Goal: Transaction & Acquisition: Purchase product/service

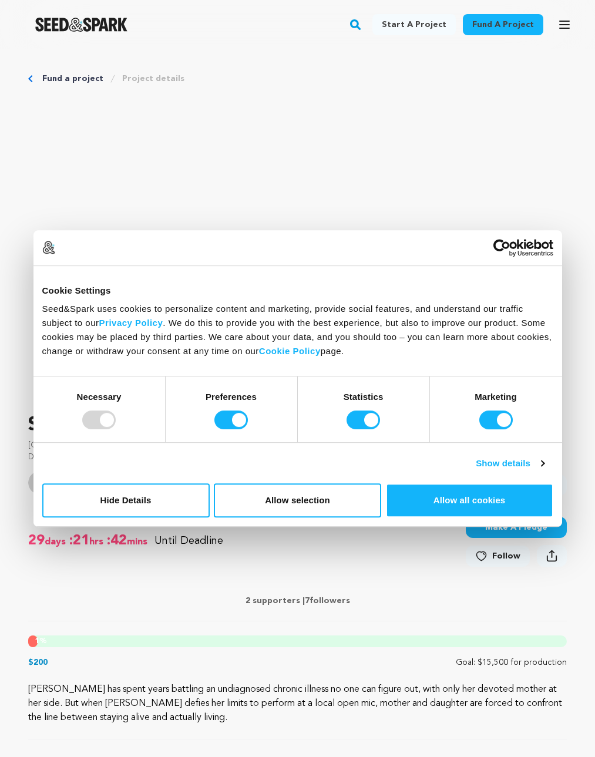
click at [108, 423] on div at bounding box center [98, 420] width 33 height 19
click at [232, 421] on input "Preferences" at bounding box center [230, 420] width 33 height 19
checkbox input "false"
click at [361, 418] on input "Statistics" at bounding box center [363, 420] width 33 height 19
checkbox input "false"
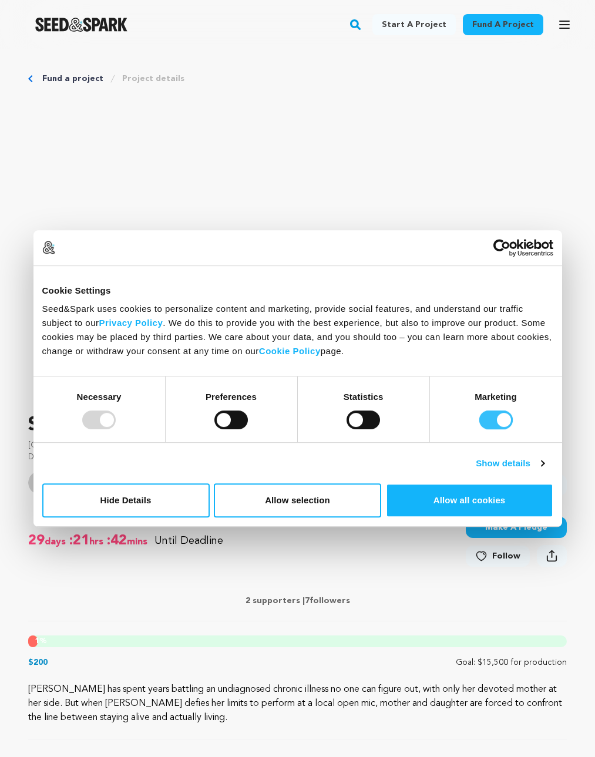
click at [489, 418] on input "Marketing" at bounding box center [495, 420] width 33 height 19
checkbox input "false"
click at [323, 509] on button "Allow selection" at bounding box center [297, 501] width 167 height 34
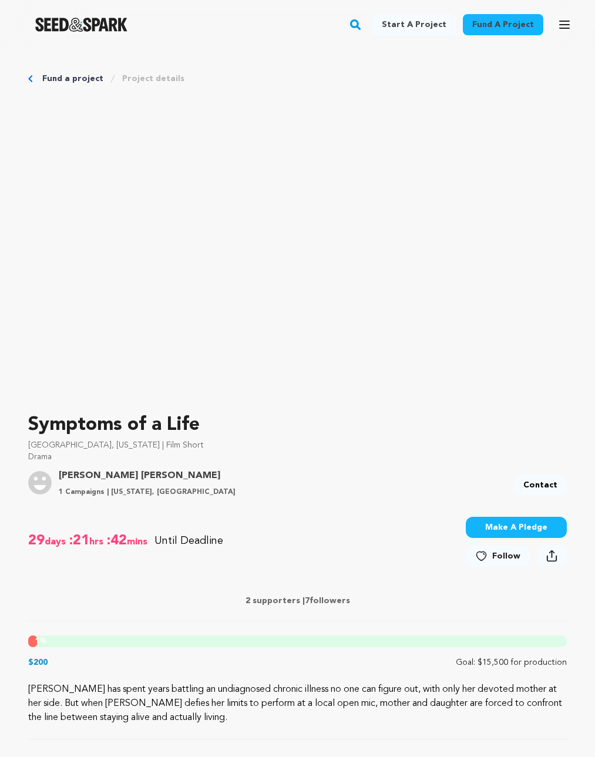
click at [539, 532] on button "Make A Pledge" at bounding box center [516, 527] width 101 height 21
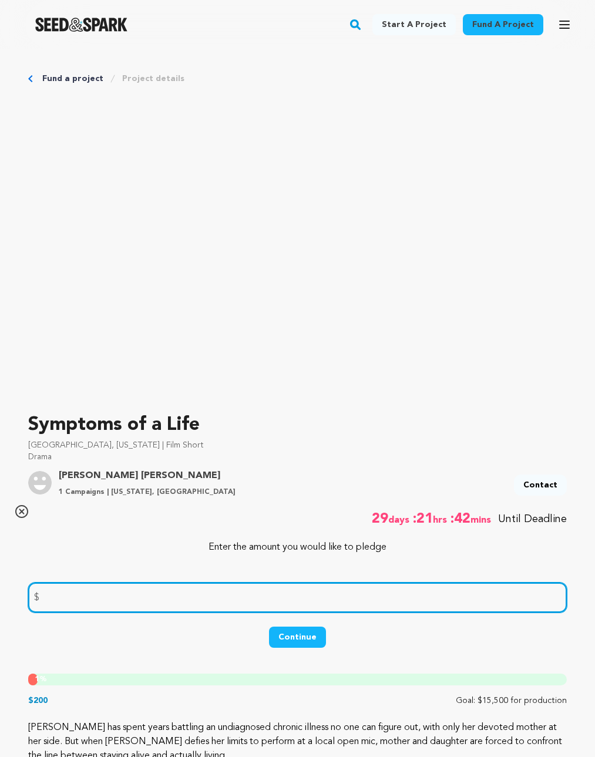
click at [140, 603] on input "number" at bounding box center [297, 598] width 539 height 30
click at [112, 596] on input "number" at bounding box center [297, 598] width 539 height 30
click at [81, 597] on input "number" at bounding box center [297, 598] width 539 height 30
type input "196"
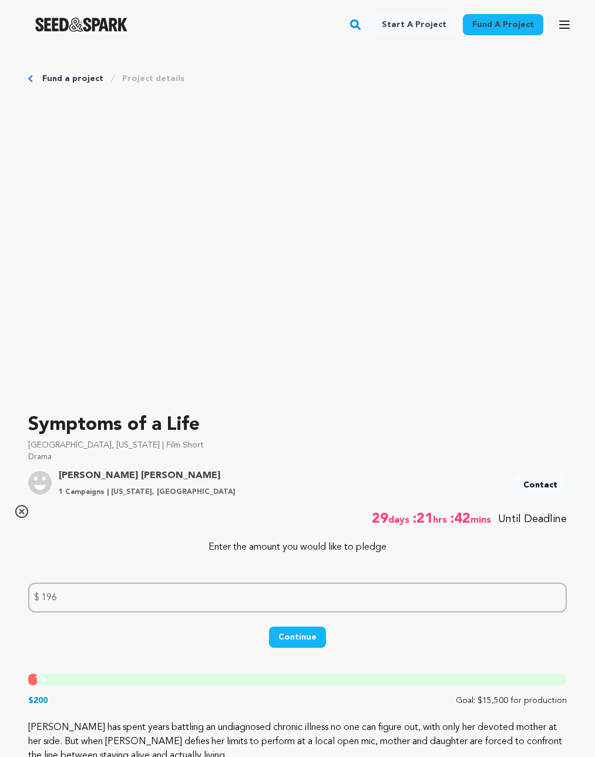
click at [299, 632] on button "Continue" at bounding box center [297, 637] width 57 height 21
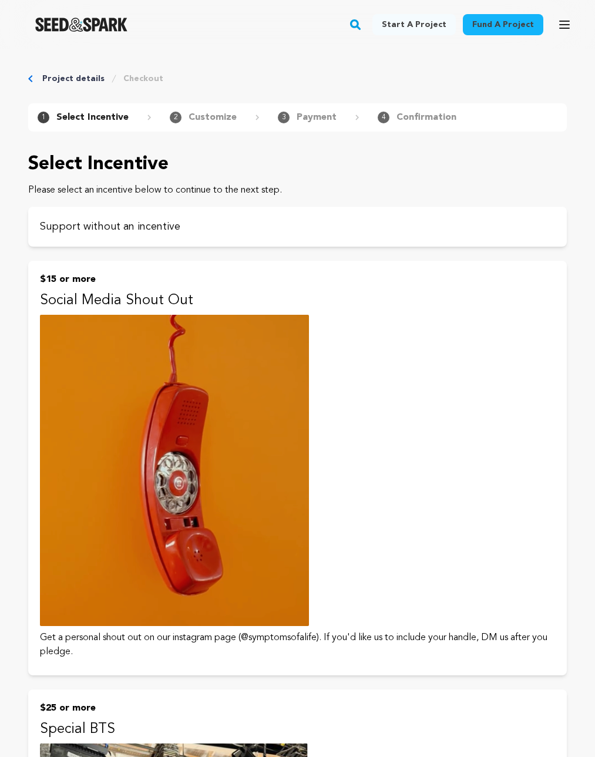
click at [52, 78] on link "Project details" at bounding box center [73, 79] width 62 height 12
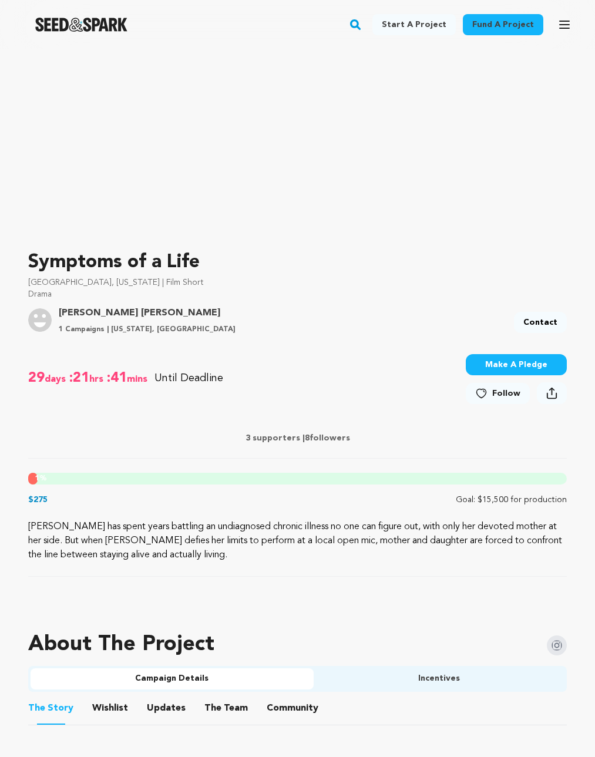
scroll to position [99, 0]
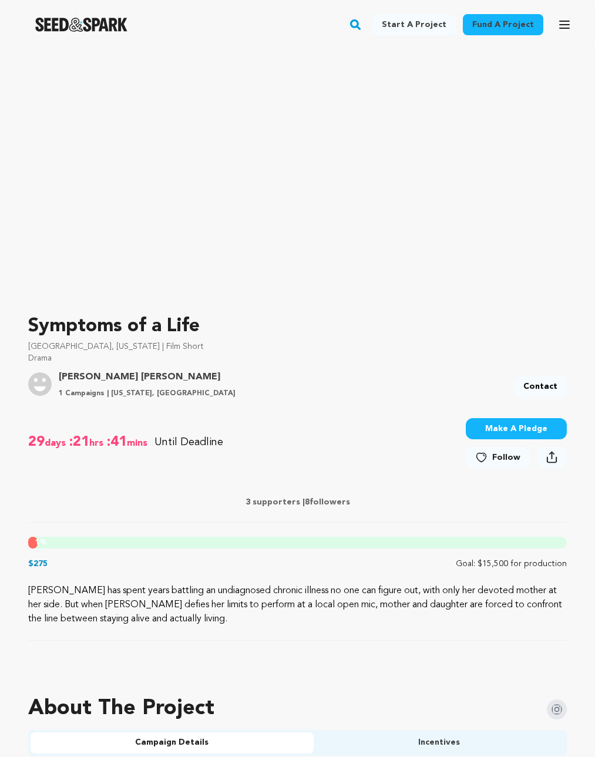
click at [493, 424] on button "Make A Pledge" at bounding box center [516, 428] width 101 height 21
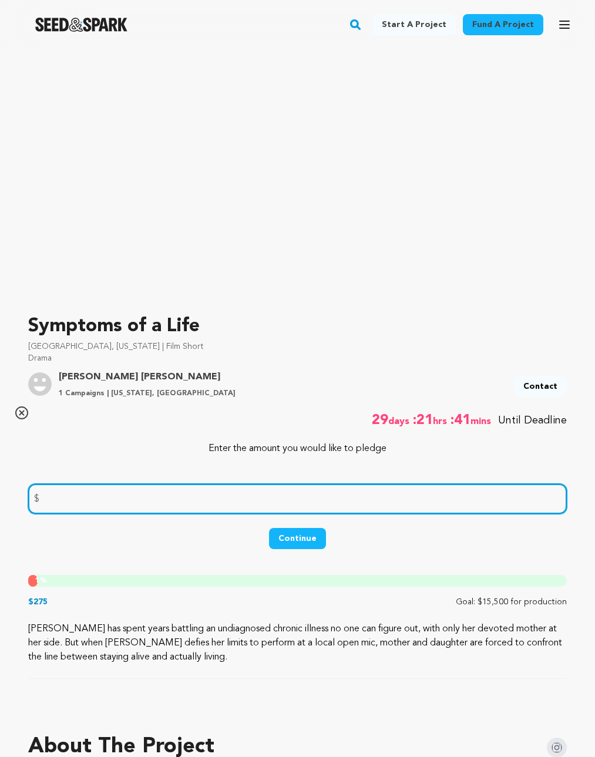
click at [264, 495] on input "number" at bounding box center [297, 499] width 539 height 30
click at [128, 502] on input "150" at bounding box center [297, 499] width 539 height 30
type input "1"
type input "30"
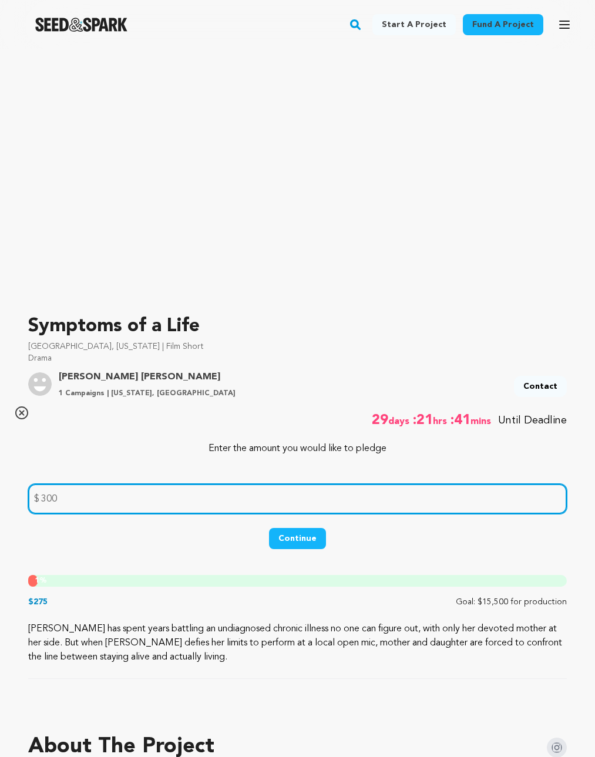
type input "300"
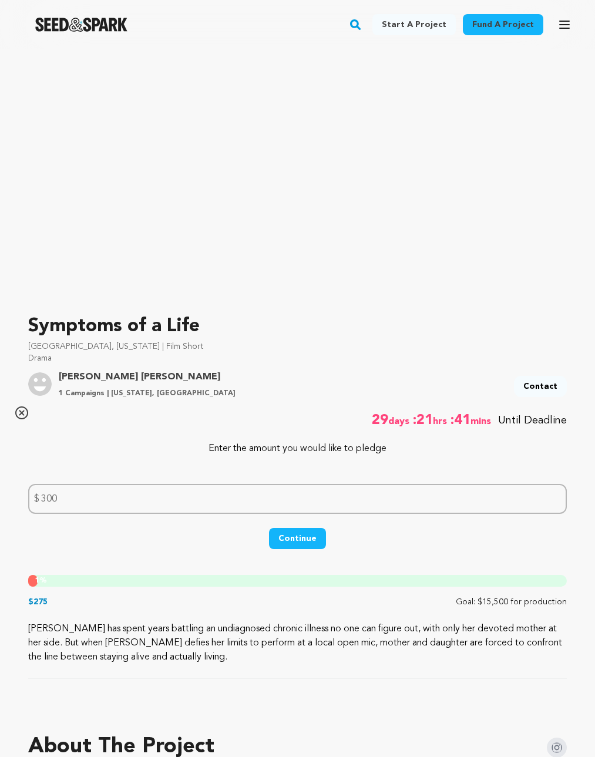
click at [285, 541] on button "Continue" at bounding box center [297, 538] width 57 height 21
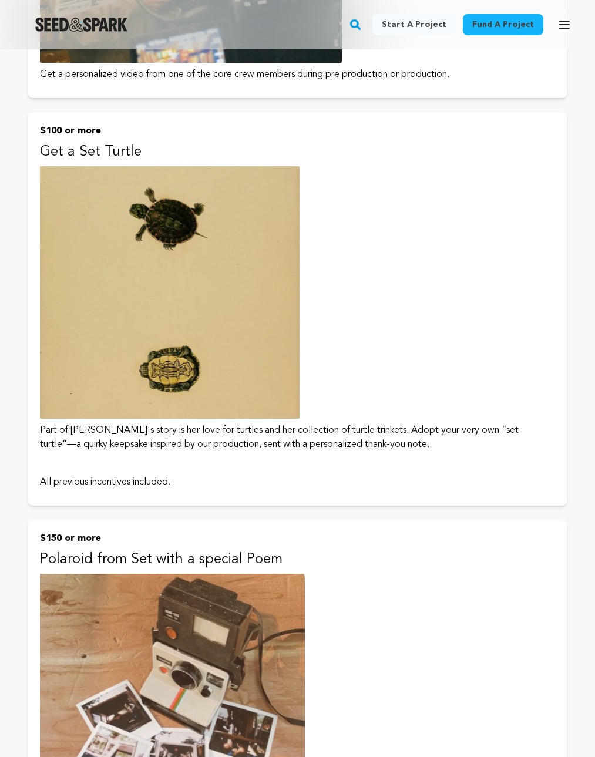
scroll to position [1483, 0]
click at [451, 368] on button "$100 or more Get a Set Turtle Part of Callie's story is her love for turtles an…" at bounding box center [297, 309] width 539 height 394
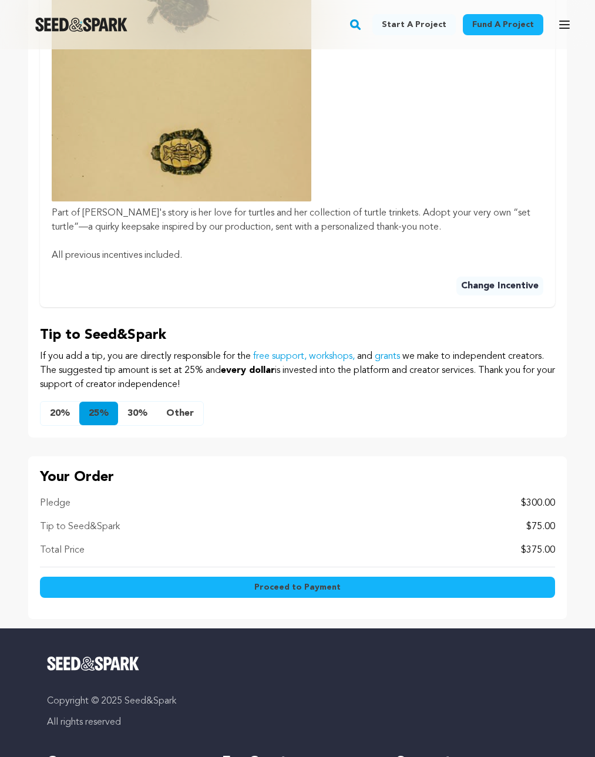
scroll to position [753, 0]
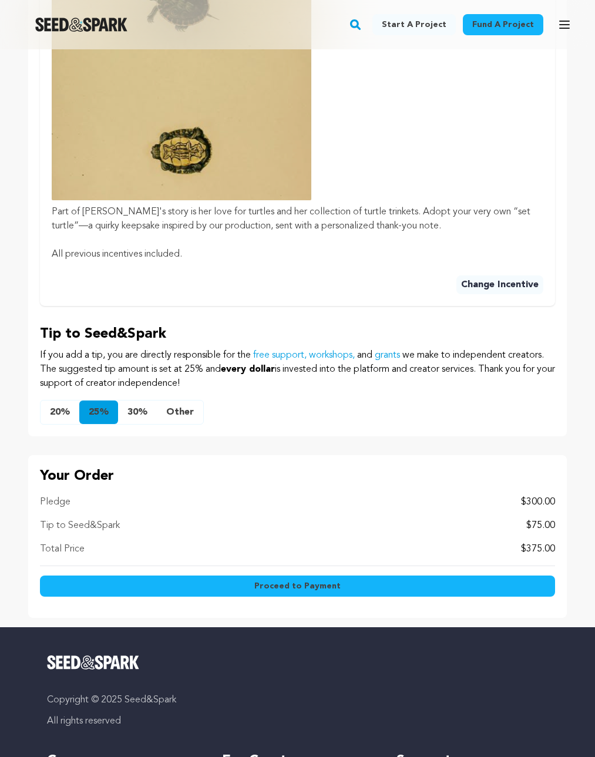
click at [491, 288] on button "Change Incentive" at bounding box center [499, 285] width 87 height 19
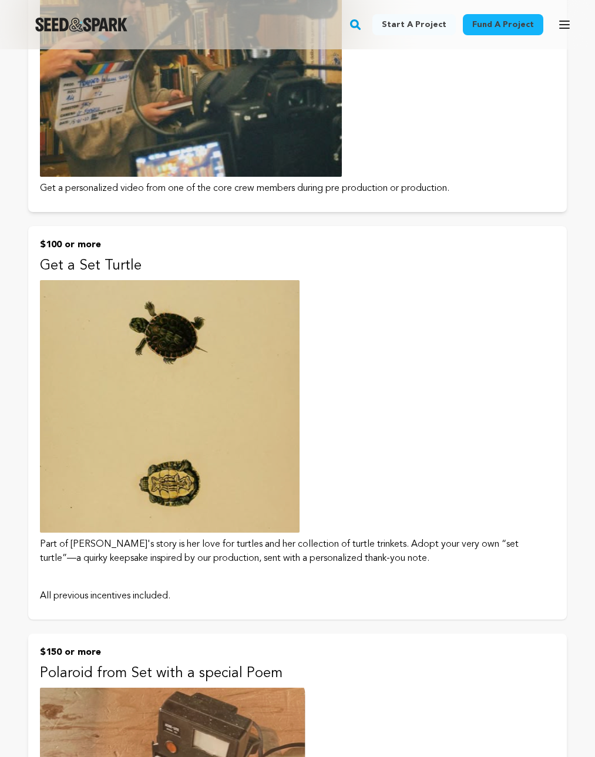
scroll to position [1344, 0]
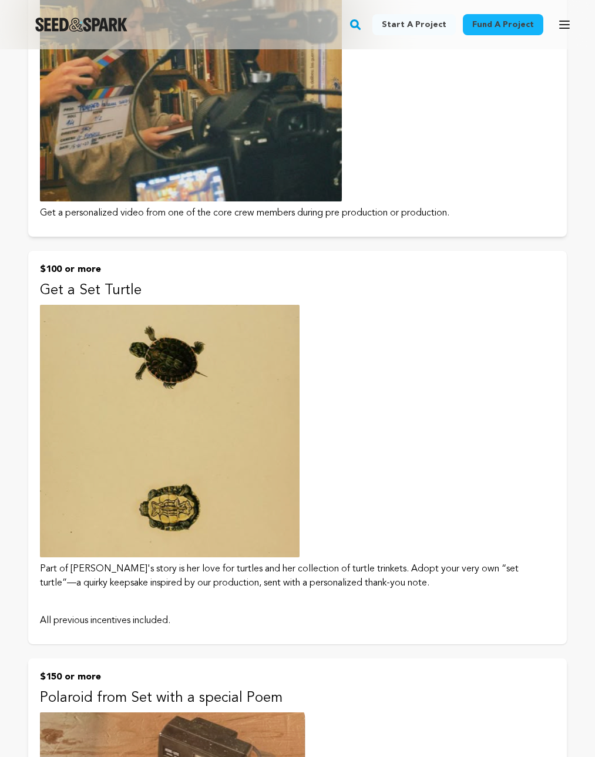
click at [415, 476] on button "$100 or more Get a Set Turtle Part of Callie's story is her love for turtles an…" at bounding box center [297, 448] width 539 height 394
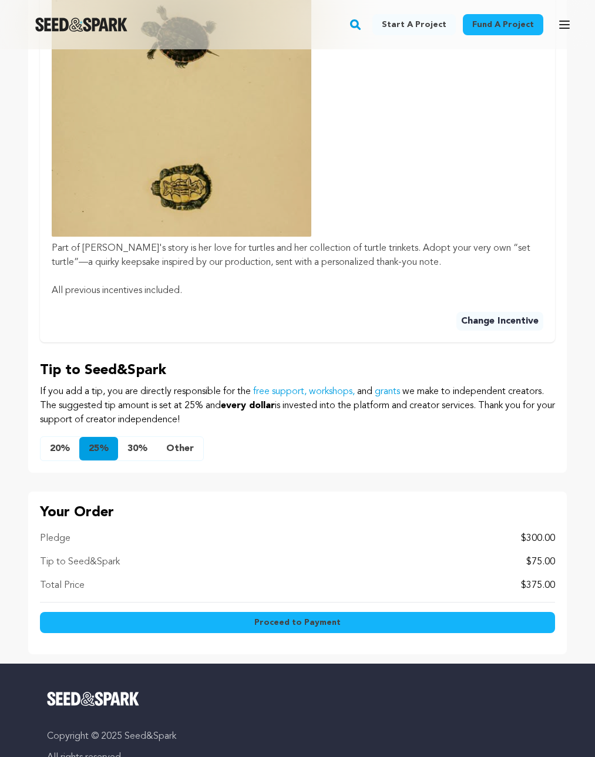
scroll to position [717, 0]
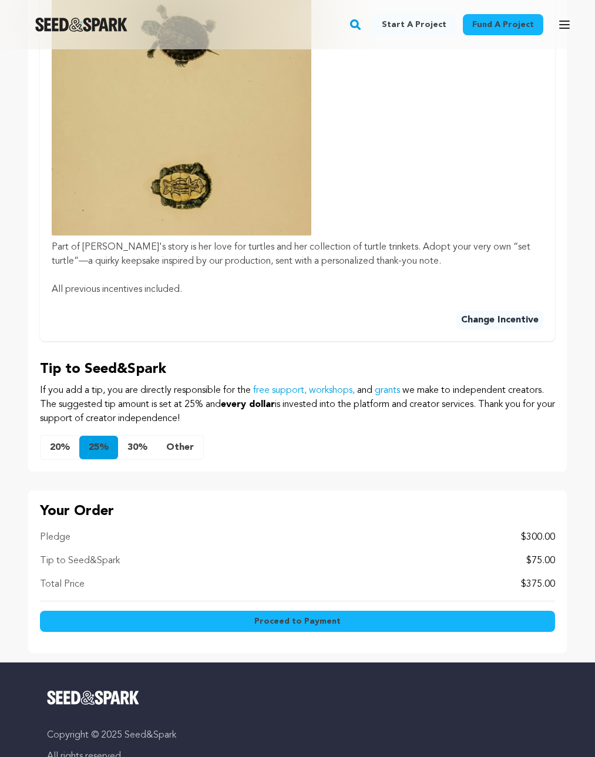
click at [179, 448] on button "Other" at bounding box center [180, 447] width 46 height 23
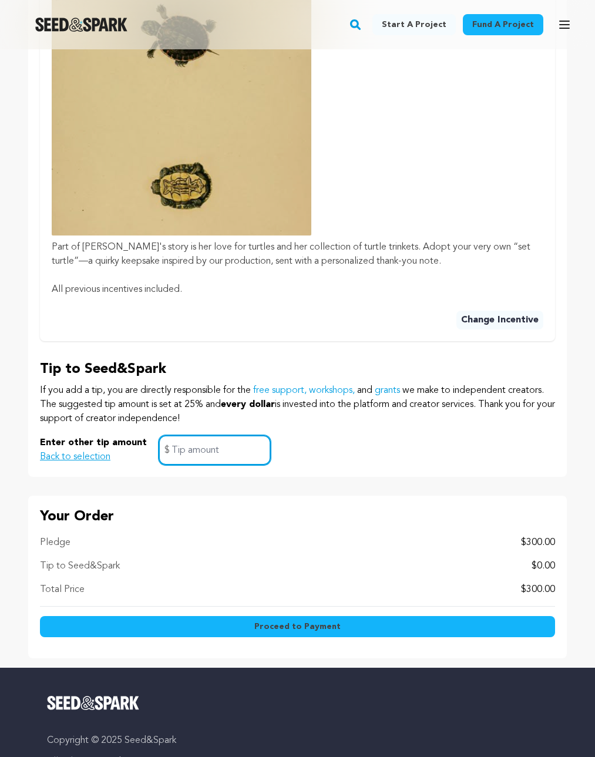
click at [236, 452] on input "text" at bounding box center [215, 450] width 112 height 30
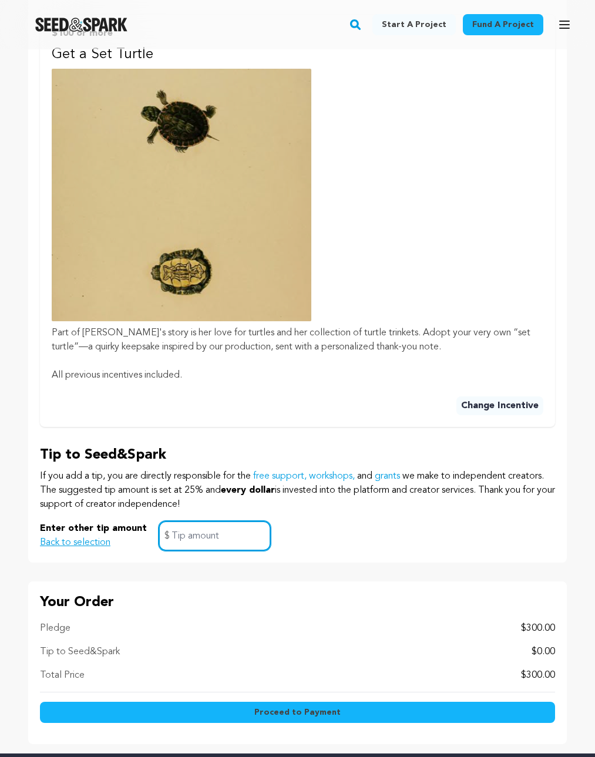
scroll to position [1097, 0]
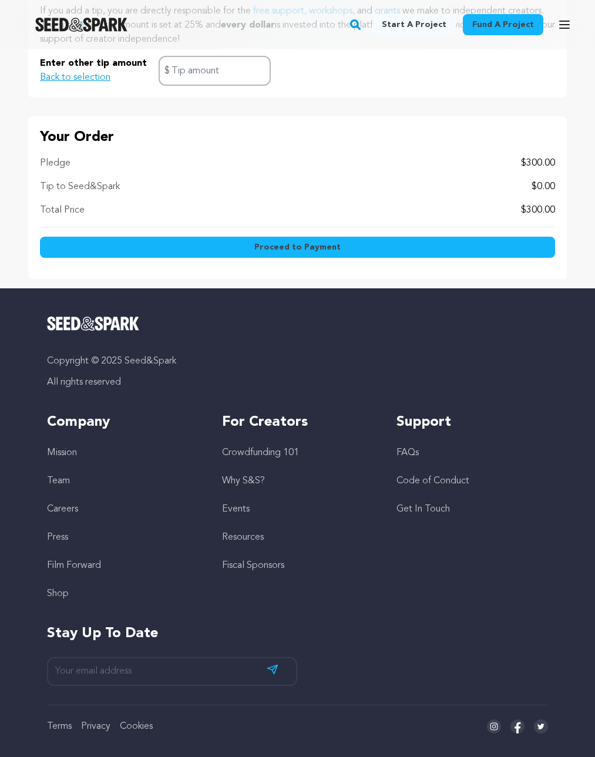
click at [213, 251] on button "Proceed to Payment" at bounding box center [297, 247] width 515 height 21
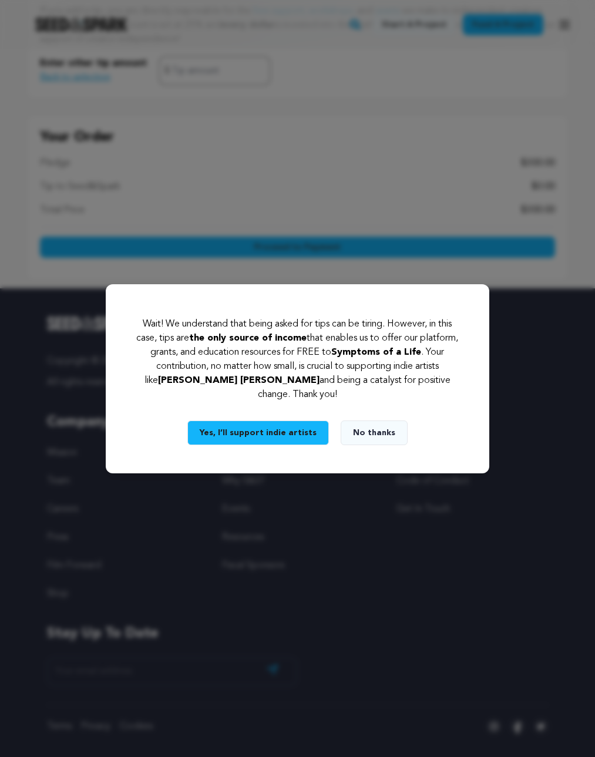
click at [291, 431] on button "Yes, I’ll support indie artists" at bounding box center [258, 433] width 142 height 25
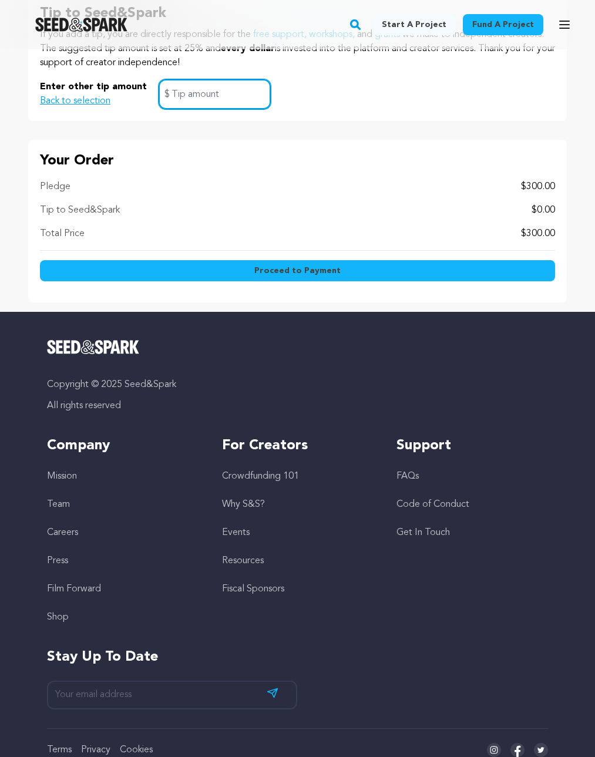
scroll to position [1072, 0]
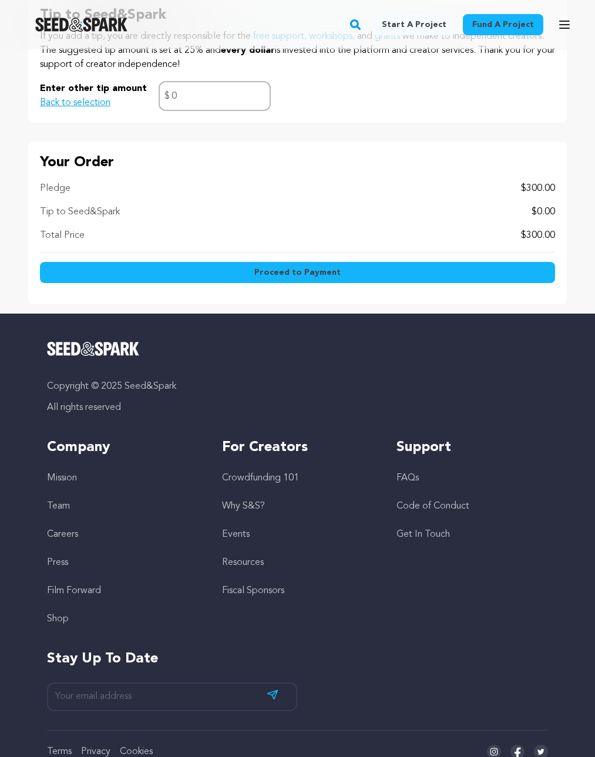
click at [311, 277] on span "Proceed to Payment" at bounding box center [297, 273] width 86 height 12
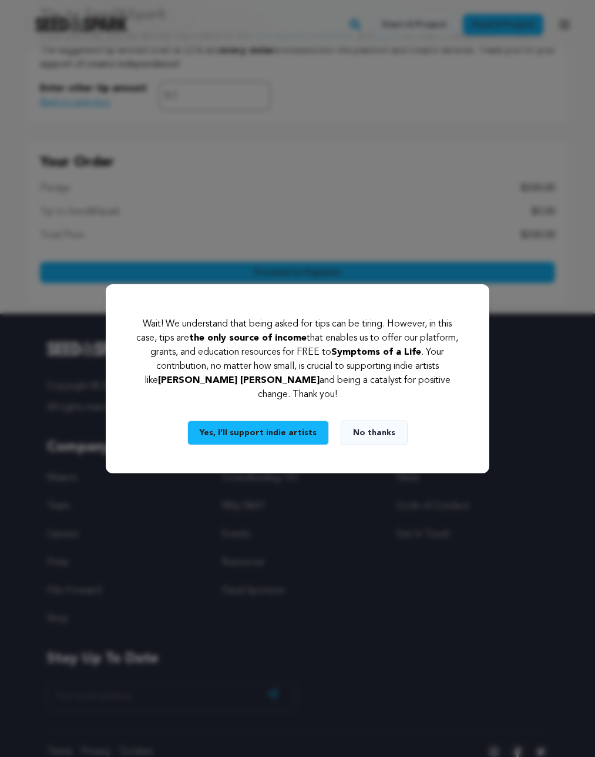
click at [311, 237] on div "Wait! We understand that being asked for tips can be tiring. However, in this c…" at bounding box center [297, 378] width 595 height 757
click at [274, 426] on button "Yes, I’ll support indie artists" at bounding box center [258, 433] width 142 height 25
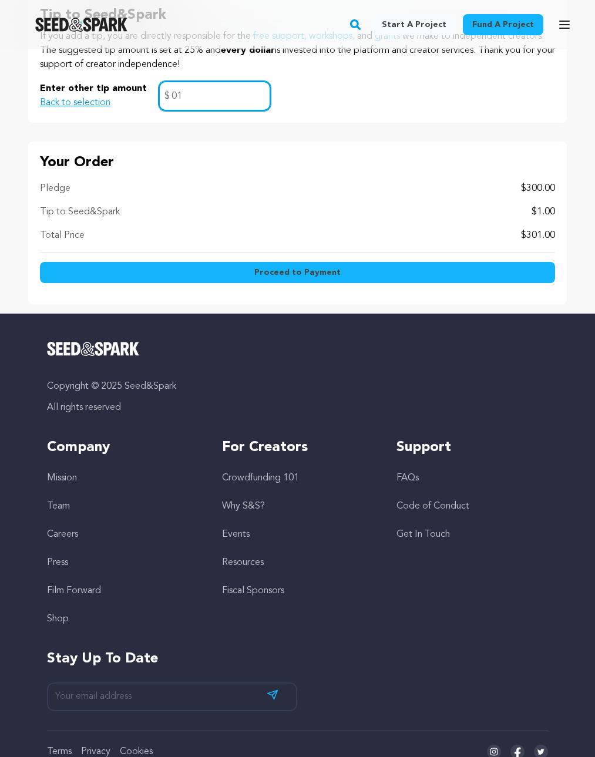
type input "01"
click at [303, 276] on span "Proceed to Payment" at bounding box center [297, 273] width 86 height 12
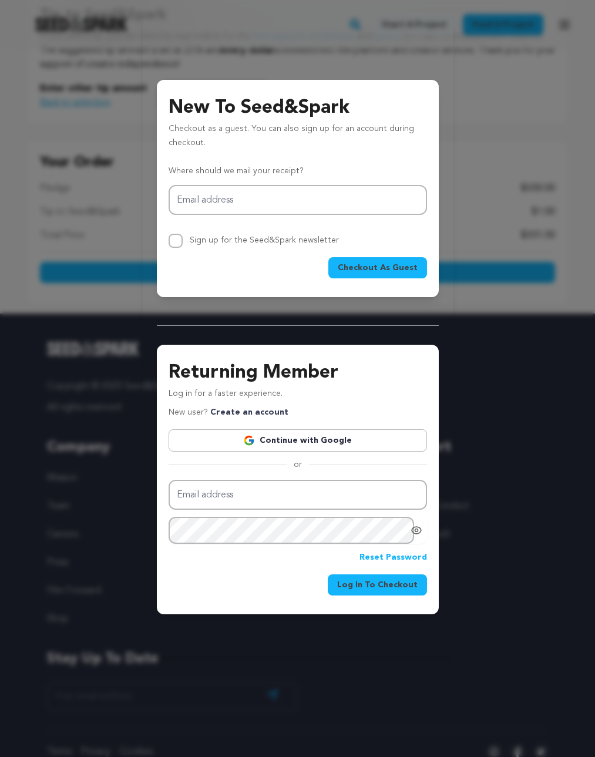
click at [374, 266] on span "Checkout As Guest" at bounding box center [378, 268] width 80 height 12
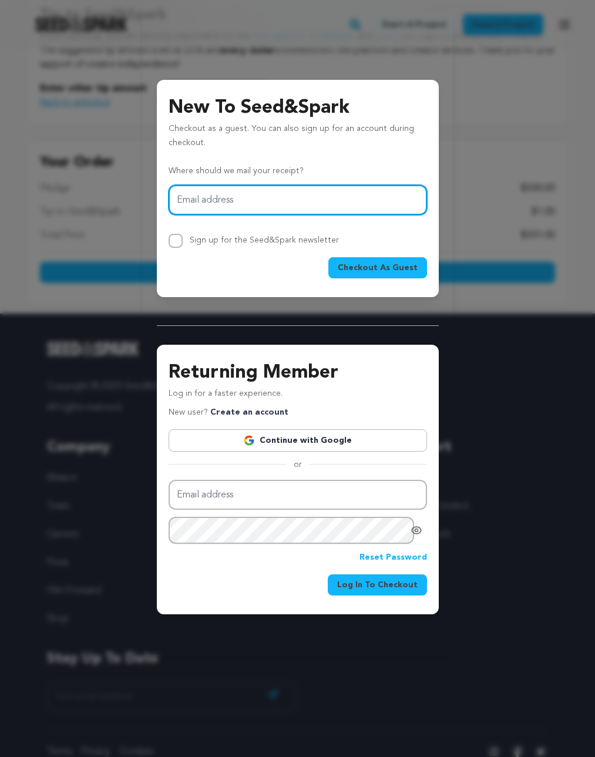
click at [358, 193] on input "Email address" at bounding box center [298, 200] width 258 height 30
type input "[PERSON_NAME][EMAIL_ADDRESS][PERSON_NAME][DOMAIN_NAME]"
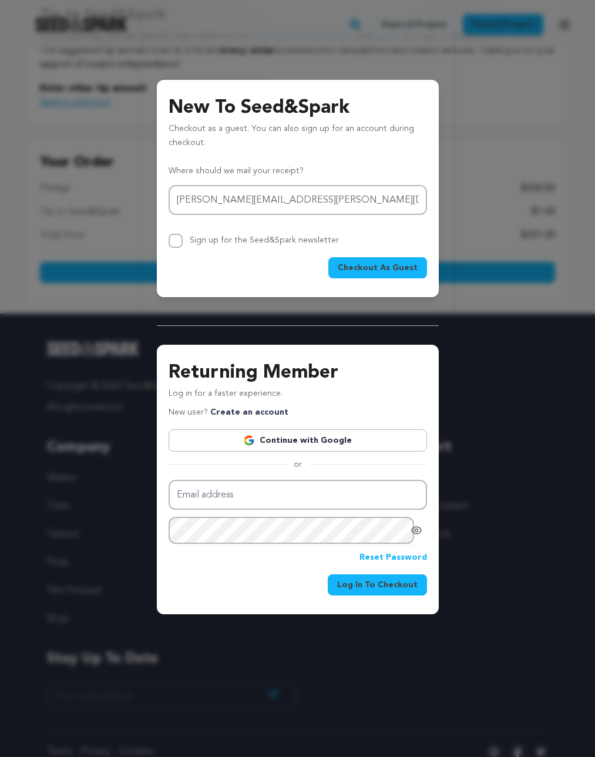
click at [386, 273] on span "Checkout As Guest" at bounding box center [378, 268] width 80 height 12
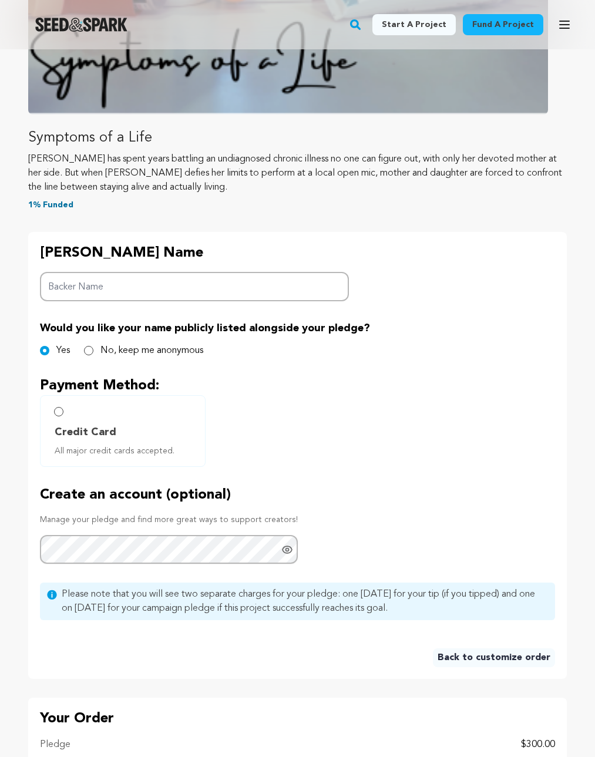
scroll to position [336, 0]
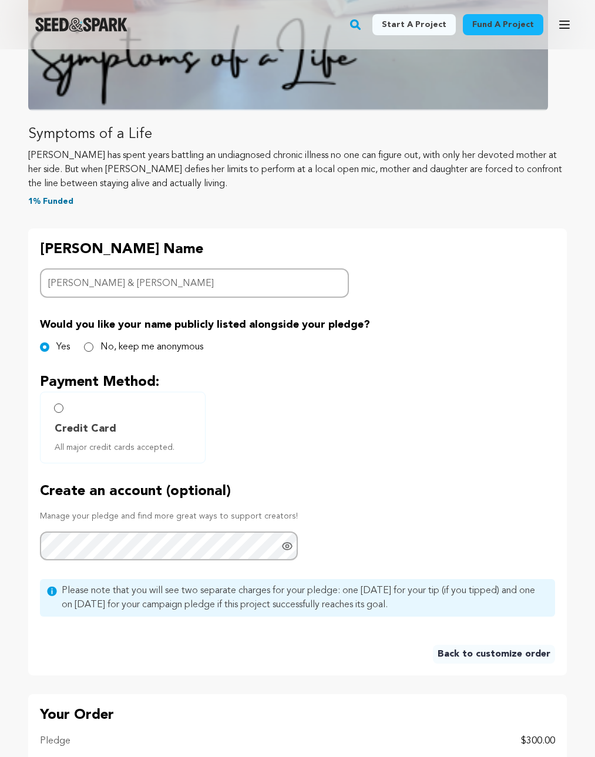
type input "[PERSON_NAME] & [PERSON_NAME]"
click at [90, 345] on input "No, keep me anonymous" at bounding box center [88, 347] width 9 height 9
radio input "true"
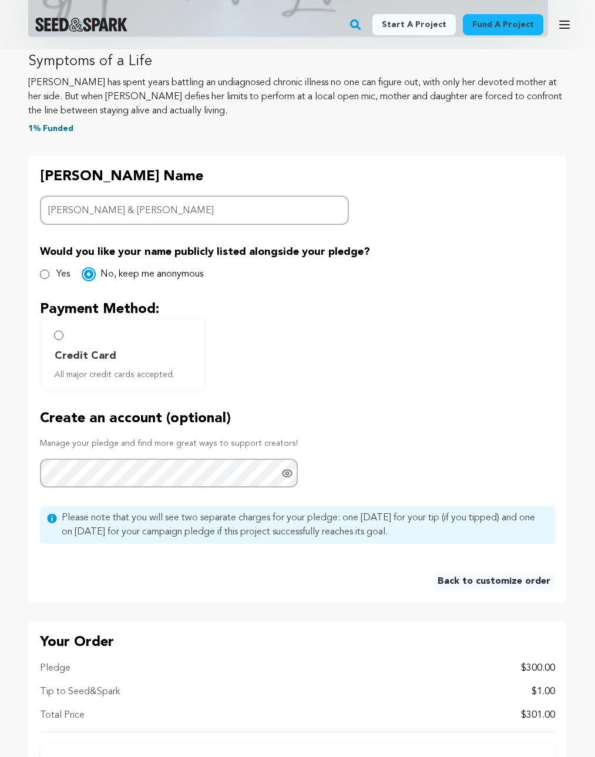
scroll to position [368, 0]
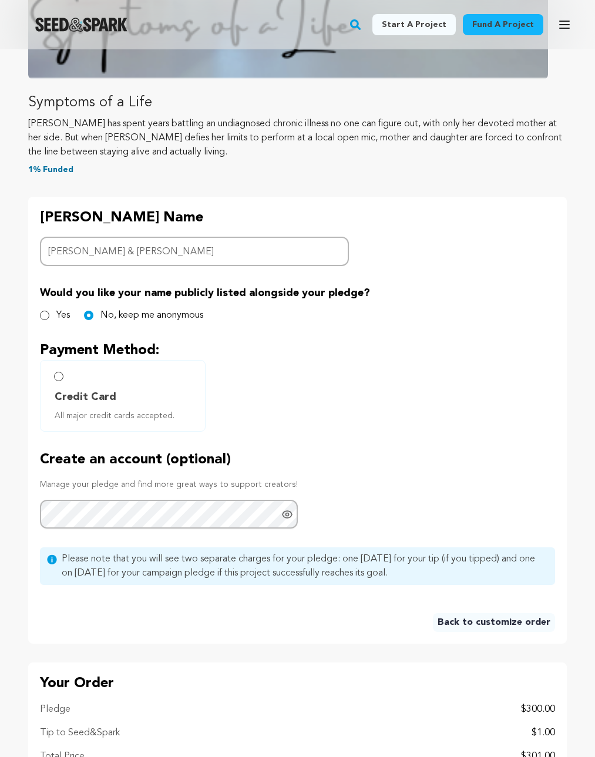
click at [63, 377] on label "Credit Card All major credit cards accepted." at bounding box center [123, 396] width 166 height 72
radio input "true"
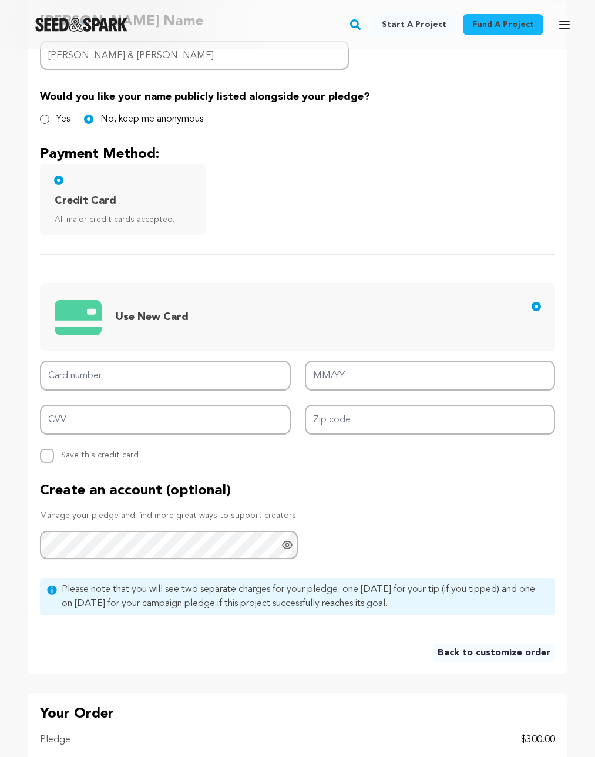
scroll to position [502, 0]
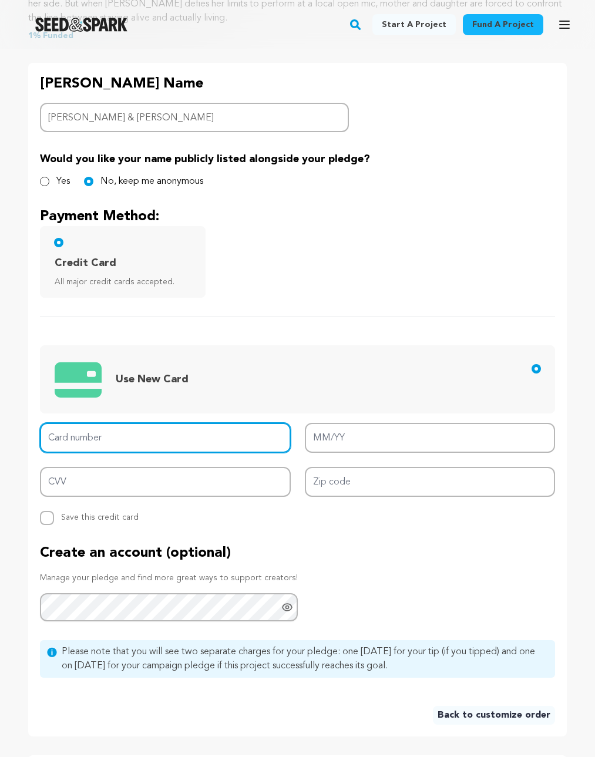
click at [123, 436] on input "Card number" at bounding box center [165, 438] width 251 height 30
type input "4124 5101 6240 0437"
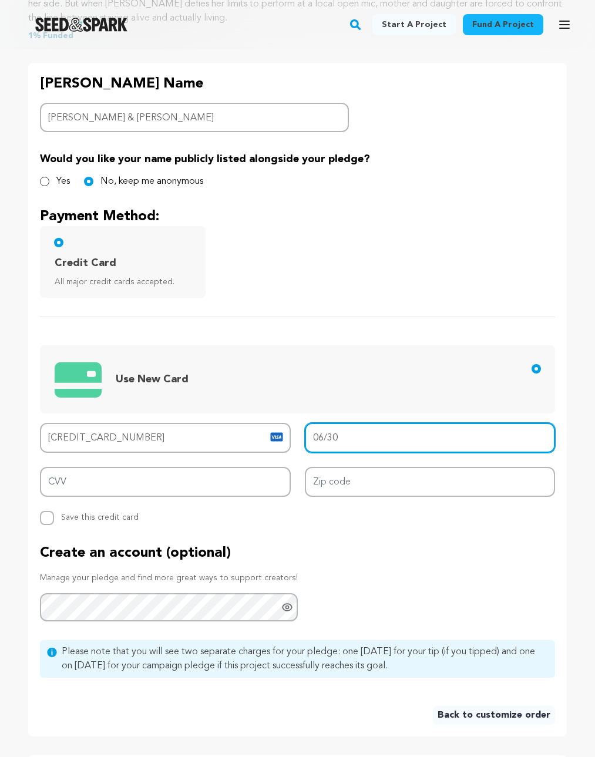
type input "06/30"
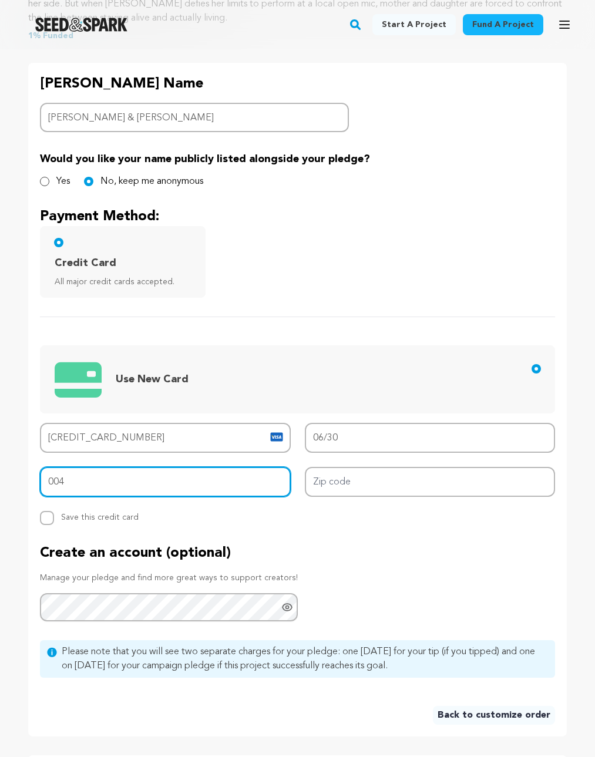
type input "004"
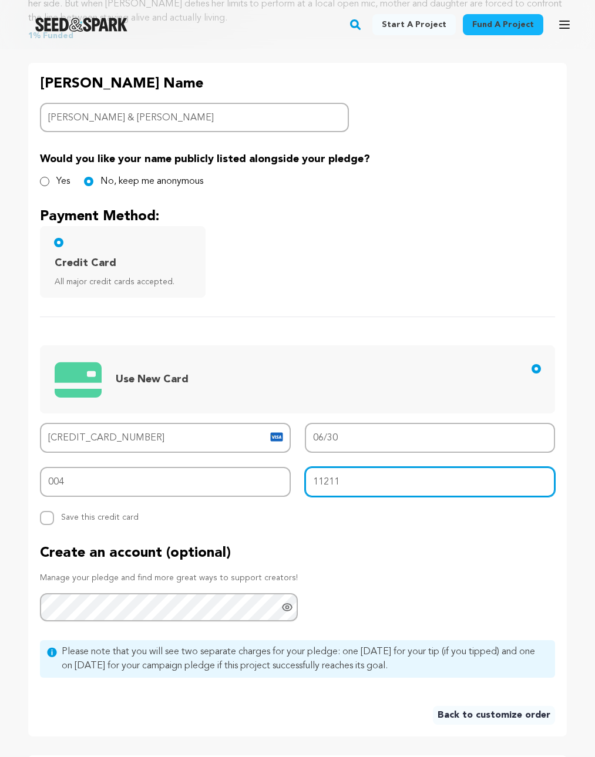
type input "11211"
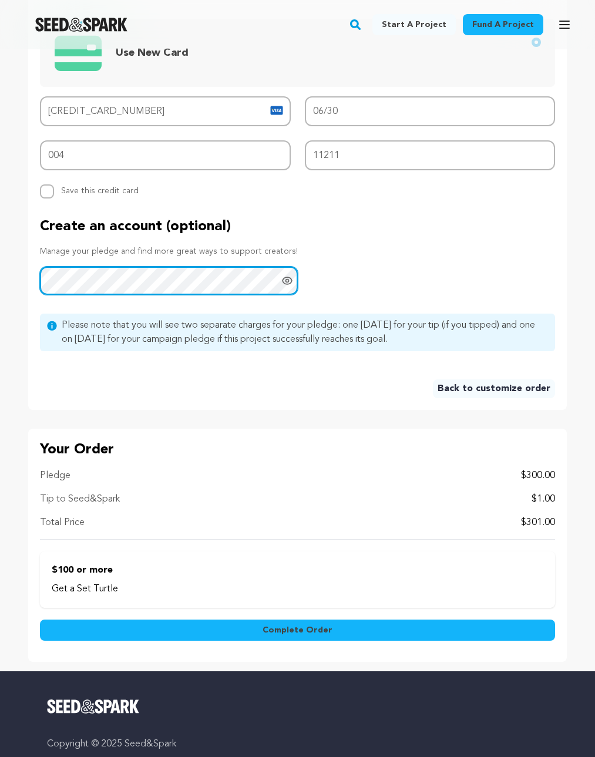
scroll to position [851, 0]
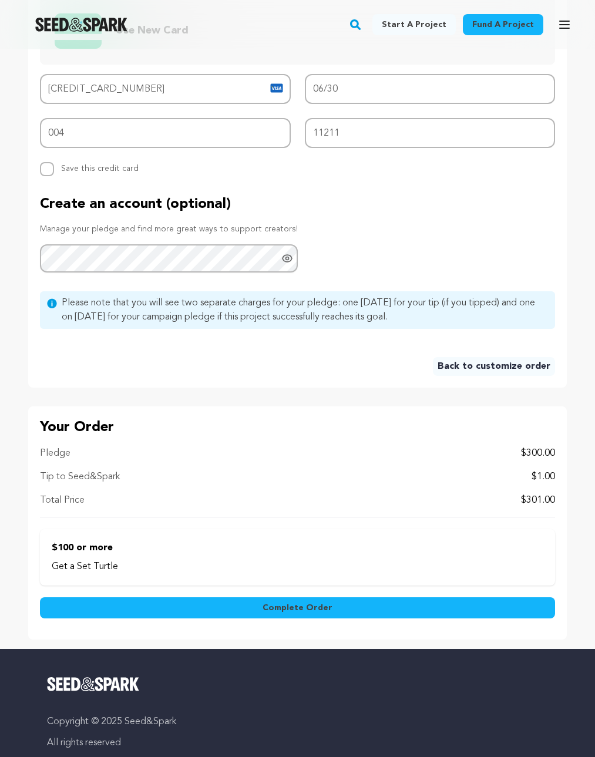
click at [213, 605] on button "Complete Order" at bounding box center [297, 607] width 515 height 21
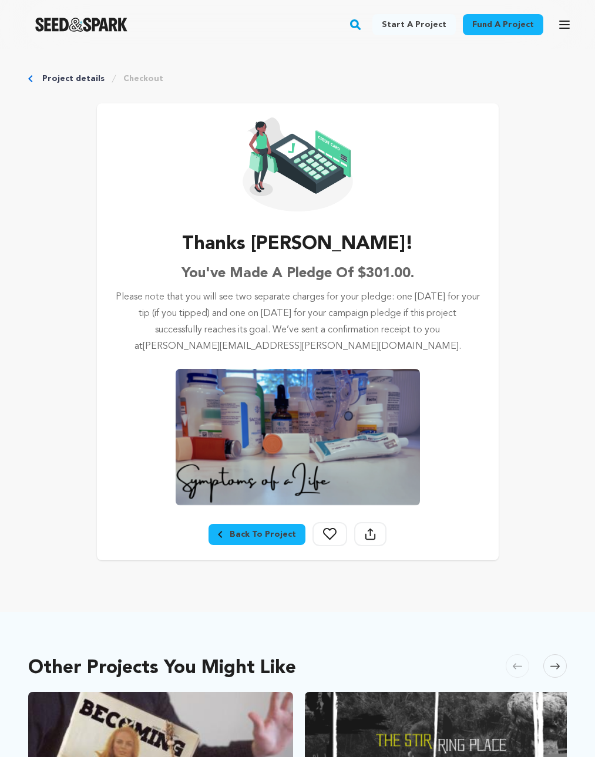
click at [300, 370] on img at bounding box center [298, 437] width 244 height 137
click at [372, 542] on button "Share Project" at bounding box center [370, 534] width 32 height 24
click at [365, 536] on icon at bounding box center [370, 534] width 11 height 12
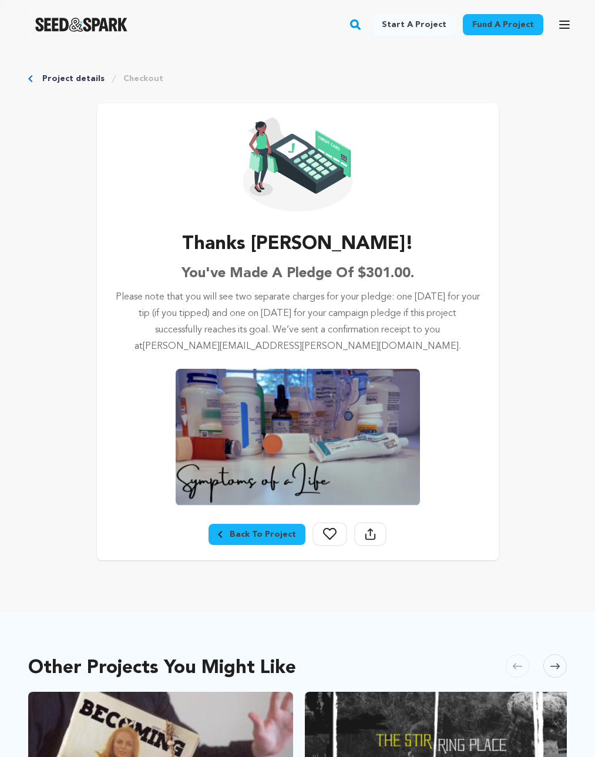
click at [365, 536] on icon at bounding box center [370, 534] width 11 height 12
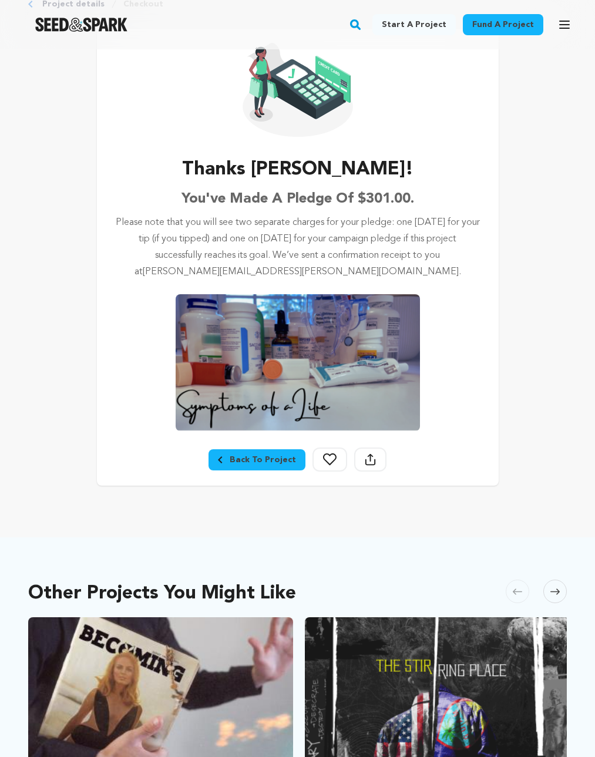
scroll to position [82, 0]
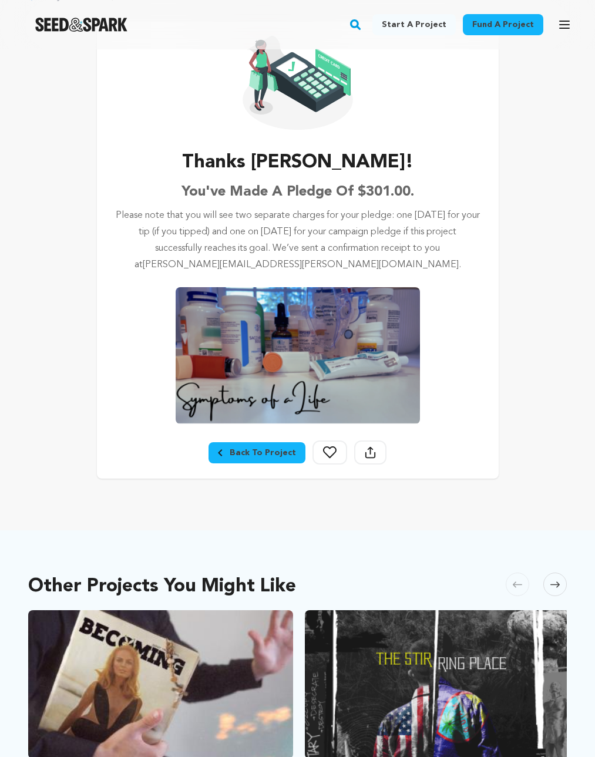
click at [327, 452] on icon at bounding box center [330, 452] width 14 height 12
click at [495, 515] on main "Fund a project Start a project Search Login Sign up Start a project" at bounding box center [297, 657] width 595 height 1478
drag, startPoint x: 493, startPoint y: 515, endPoint x: 365, endPoint y: 515, distance: 128.7
click at [469, 515] on main "Fund a project Start a project Search Login Sign up Start a project" at bounding box center [297, 657] width 595 height 1478
drag, startPoint x: 365, startPoint y: 515, endPoint x: 342, endPoint y: 501, distance: 26.6
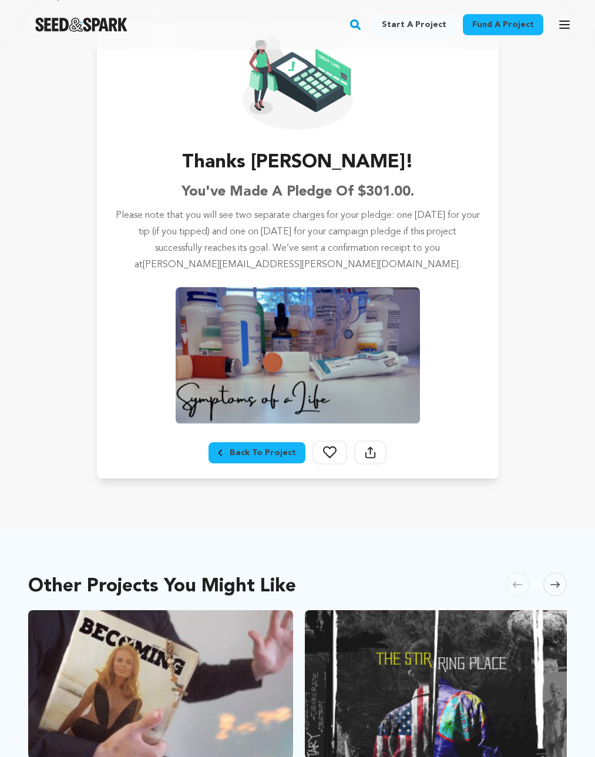
click at [364, 515] on main "Fund a project Start a project Search Login Sign up Start a project" at bounding box center [297, 657] width 595 height 1478
click at [354, 461] on div "Share Project" at bounding box center [370, 455] width 32 height 29
click at [350, 461] on div "Back To Project Follow Share Project" at bounding box center [298, 460] width 402 height 38
click at [373, 467] on div "Share Project" at bounding box center [370, 455] width 32 height 29
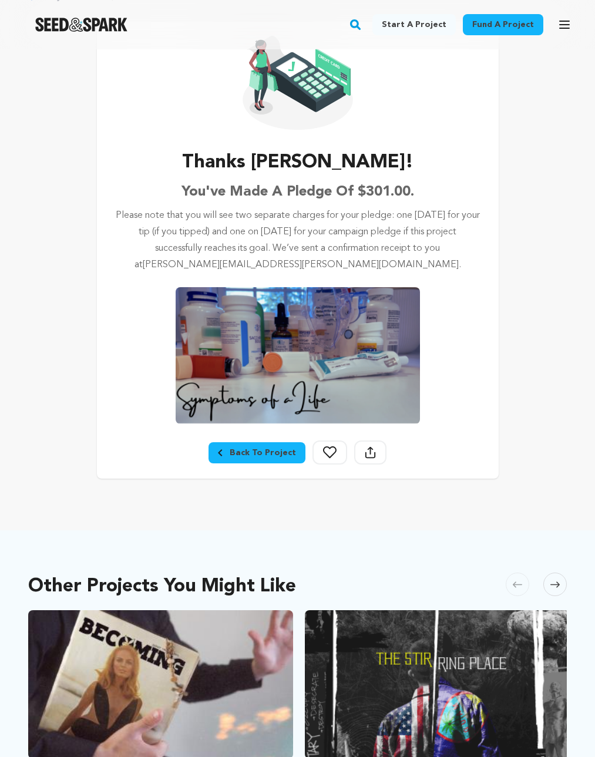
click at [374, 466] on div "Share Project" at bounding box center [370, 455] width 32 height 29
click at [368, 455] on icon at bounding box center [370, 452] width 11 height 12
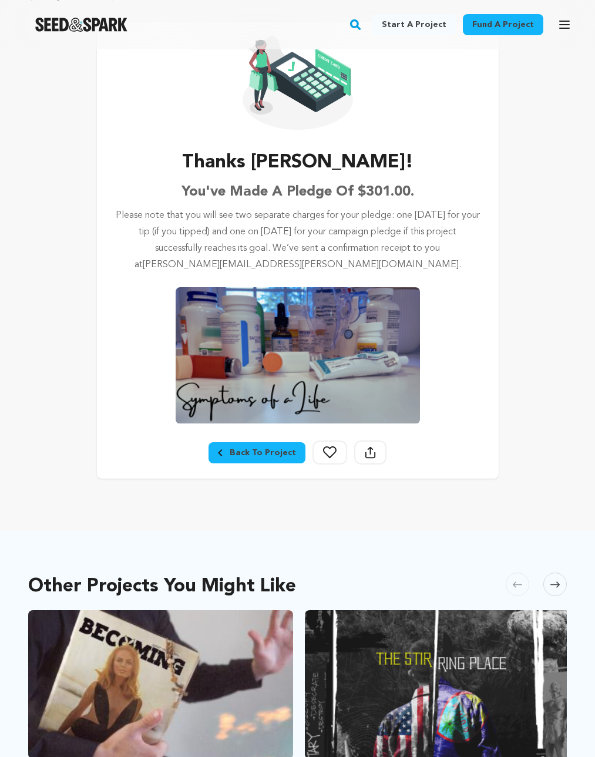
click at [368, 455] on icon at bounding box center [370, 452] width 11 height 12
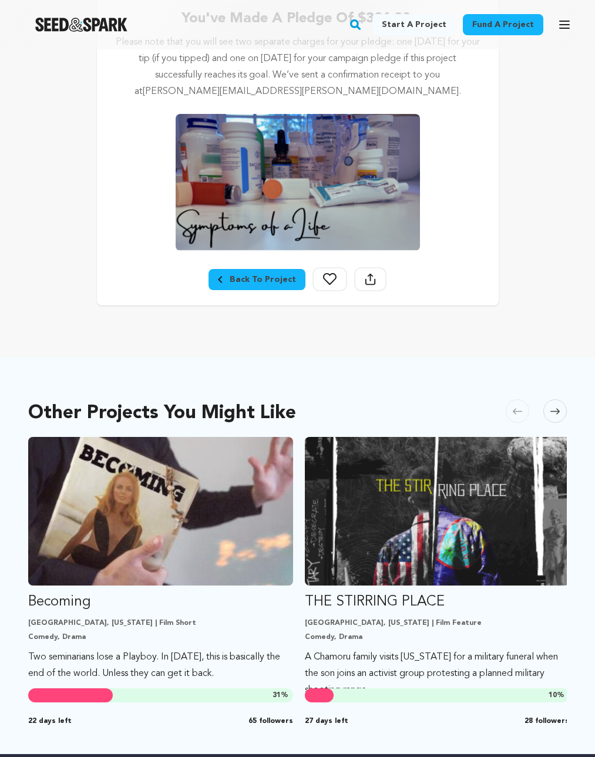
scroll to position [0, 0]
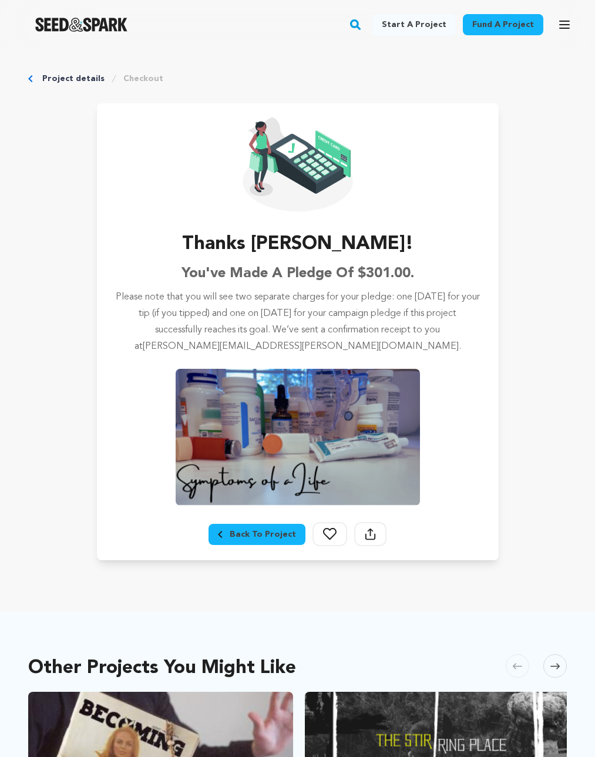
click at [58, 75] on link "Project details" at bounding box center [73, 79] width 62 height 12
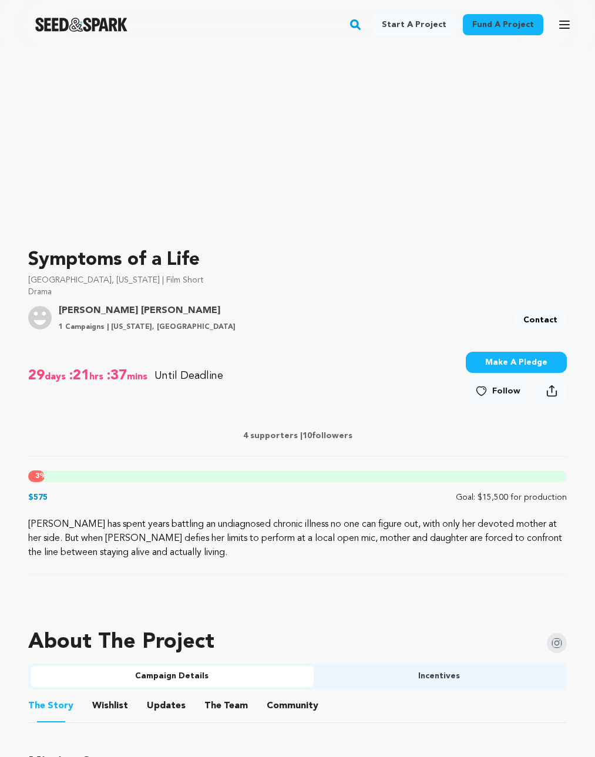
scroll to position [182, 0]
